Goal: Task Accomplishment & Management: Complete application form

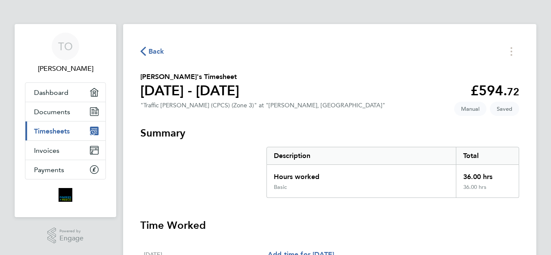
scroll to position [40, 0]
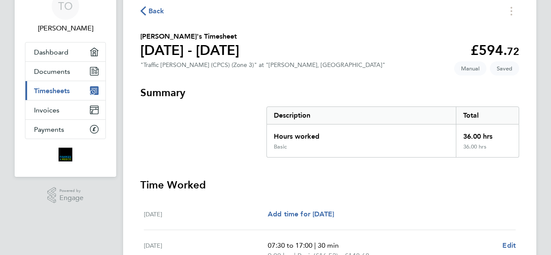
click at [531, 152] on div "Back Tega Oweh's Timesheet [DATE] - [DATE] £594. 72 "Traffic [PERSON_NAME] (CPC…" at bounding box center [329, 253] width 413 height 539
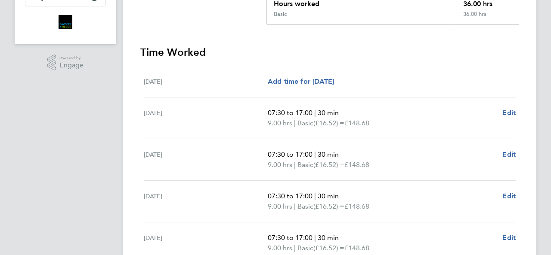
scroll to position [320, 0]
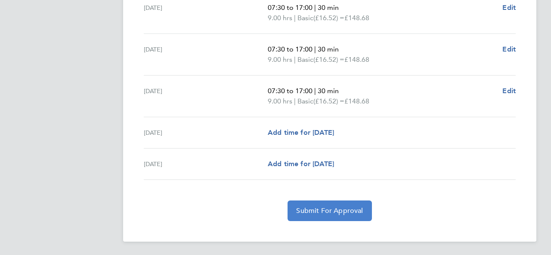
click at [344, 210] on span "Submit For Approval" at bounding box center [329, 211] width 67 height 9
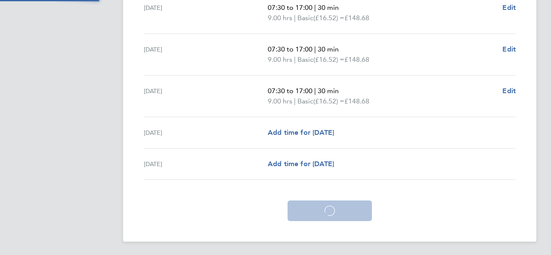
scroll to position [307, 0]
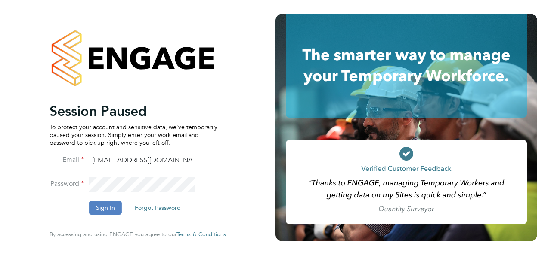
click at [102, 207] on button "Sign In" at bounding box center [105, 208] width 33 height 14
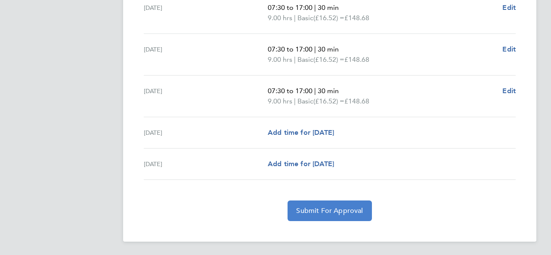
click at [300, 208] on span "Submit For Approval" at bounding box center [329, 211] width 67 height 9
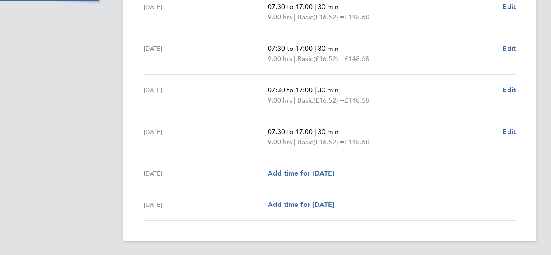
scroll to position [279, 0]
